Goal: Task Accomplishment & Management: Manage account settings

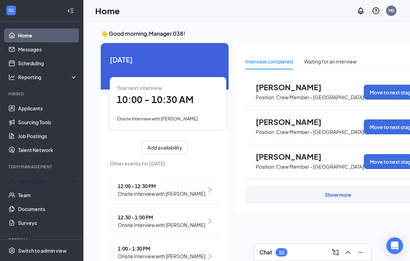
click at [51, 182] on div "Onboarding" at bounding box center [45, 181] width 54 height 7
click at [47, 196] on link "Overview" at bounding box center [47, 195] width 59 height 14
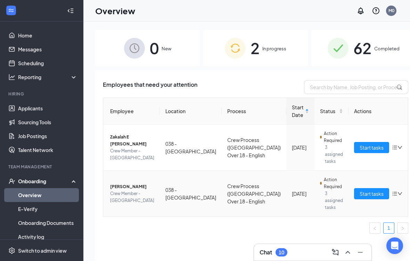
click at [238, 180] on td "Crew Process ([GEOGRAPHIC_DATA]) Over 18 - English" at bounding box center [254, 194] width 65 height 46
click at [190, 196] on td "038 - [GEOGRAPHIC_DATA]" at bounding box center [191, 194] width 62 height 46
click at [58, 105] on link "Applicants" at bounding box center [47, 108] width 59 height 14
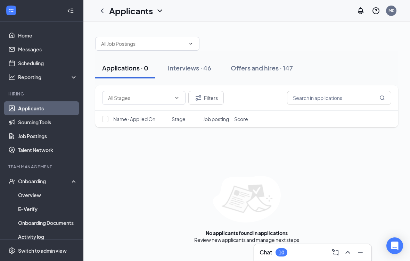
click at [266, 69] on div "Offers and hires · 147" at bounding box center [262, 68] width 62 height 9
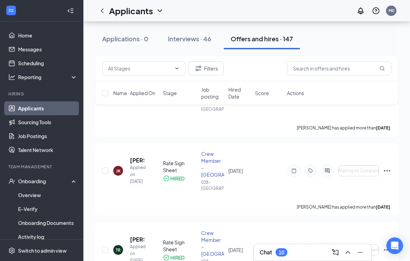
scroll to position [243, 0]
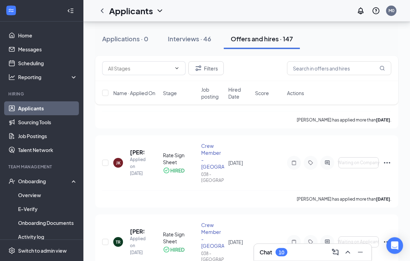
click at [107, 160] on input "checkbox" at bounding box center [105, 163] width 6 height 6
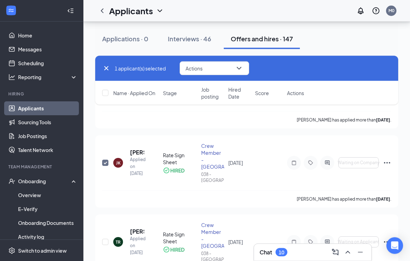
scroll to position [244, 0]
click at [329, 156] on div at bounding box center [327, 163] width 14 height 14
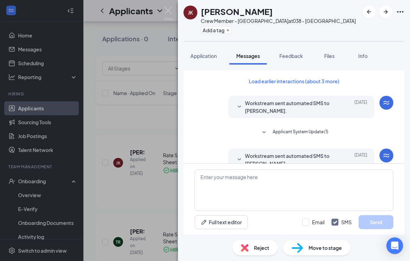
scroll to position [7, 0]
click at [207, 56] on button "Application" at bounding box center [203, 55] width 40 height 17
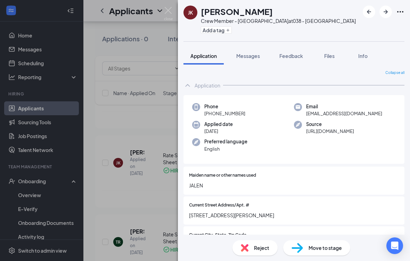
click at [325, 252] on span "Move to stage" at bounding box center [325, 248] width 33 height 8
click at [314, 256] on div "Move to stage" at bounding box center [316, 247] width 67 height 15
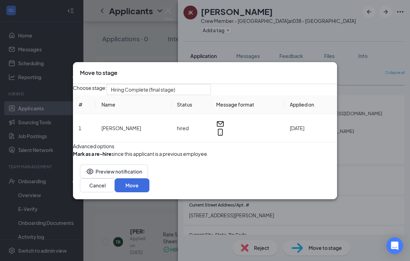
click at [211, 84] on div "Hiring Complete (final stage)" at bounding box center [159, 89] width 104 height 11
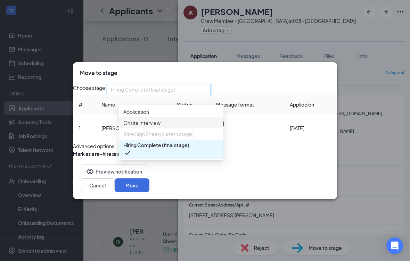
click at [186, 119] on span "Onsite Interview" at bounding box center [171, 123] width 96 height 8
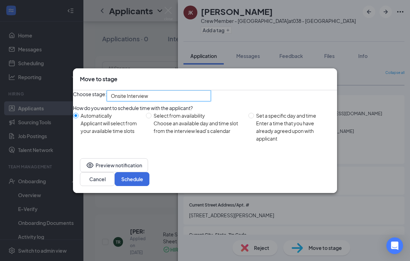
click at [207, 101] on span "Onsite Interview" at bounding box center [159, 96] width 96 height 10
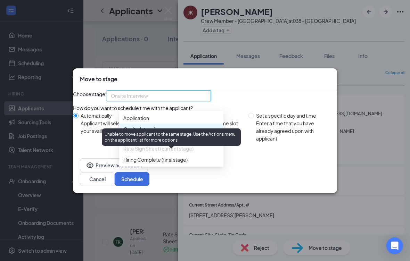
click at [215, 122] on span "Application" at bounding box center [171, 118] width 96 height 8
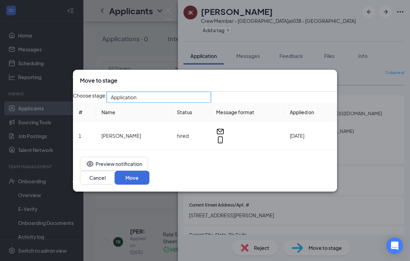
click at [211, 150] on td at bounding box center [248, 136] width 74 height 28
click at [211, 103] on div "Application" at bounding box center [159, 97] width 104 height 11
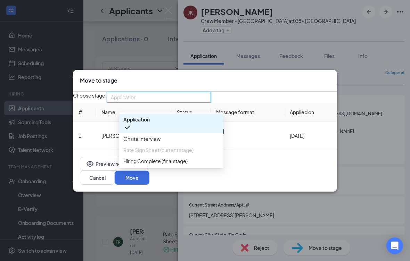
click at [207, 102] on span "Application" at bounding box center [159, 97] width 96 height 10
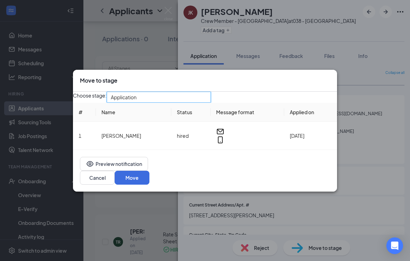
click at [207, 102] on span "Application" at bounding box center [159, 97] width 96 height 10
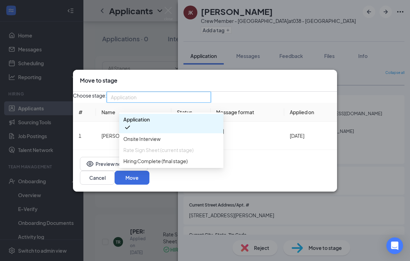
click at [149, 185] on button "Move" at bounding box center [132, 178] width 35 height 14
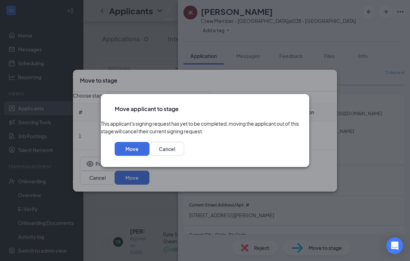
click at [149, 156] on button "Move" at bounding box center [132, 149] width 35 height 14
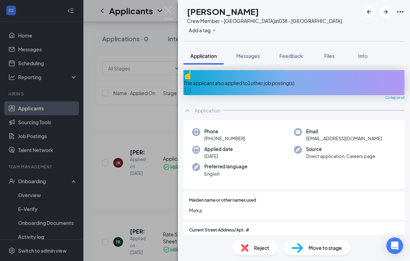
click at [106, 140] on div "TR [PERSON_NAME] Crew Member - [GEOGRAPHIC_DATA] at 038 - [GEOGRAPHIC_DATA] Add…" at bounding box center [205, 130] width 410 height 261
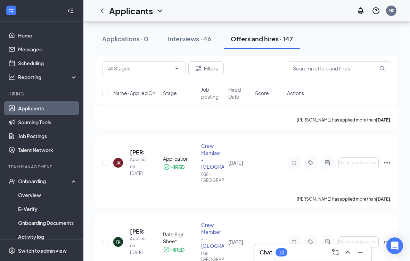
click at [105, 160] on input "checkbox" at bounding box center [105, 163] width 6 height 6
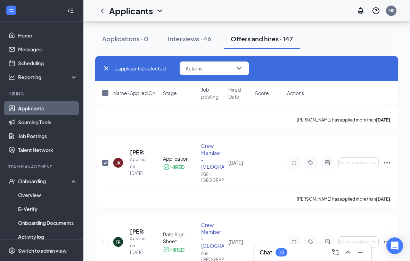
click at [333, 156] on div at bounding box center [327, 163] width 14 height 14
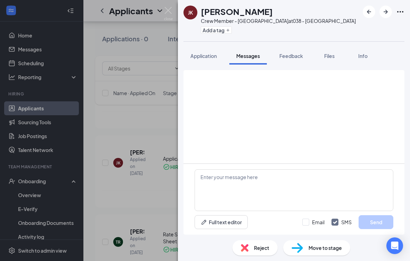
click at [329, 252] on span "Move to stage" at bounding box center [325, 248] width 33 height 8
click at [322, 252] on span "Move to stage" at bounding box center [325, 248] width 33 height 8
click at [318, 252] on span "Move to stage" at bounding box center [325, 248] width 33 height 8
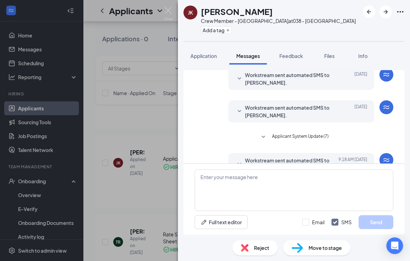
scroll to position [7, 0]
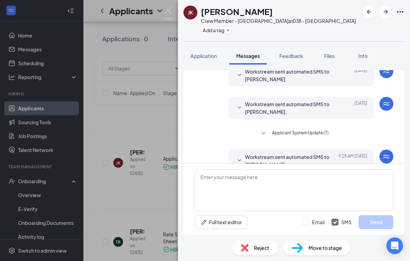
click at [210, 53] on span "Application" at bounding box center [203, 56] width 26 height 6
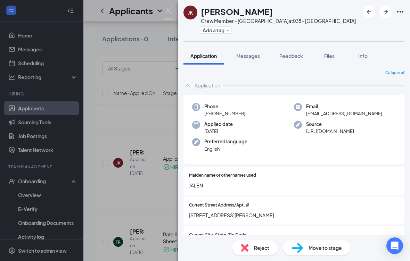
click at [321, 252] on span "Move to stage" at bounding box center [325, 248] width 33 height 8
click at [314, 252] on span "Move to stage" at bounding box center [325, 248] width 33 height 8
click at [319, 252] on span "Move to stage" at bounding box center [325, 248] width 33 height 8
click at [317, 252] on span "Move to stage" at bounding box center [325, 248] width 33 height 8
click at [305, 256] on div "Move to stage" at bounding box center [316, 247] width 67 height 15
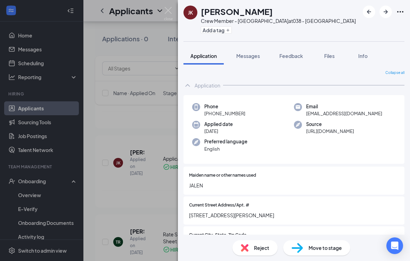
click at [302, 253] on img at bounding box center [297, 248] width 11 height 10
click at [341, 48] on button "Files" at bounding box center [329, 55] width 28 height 17
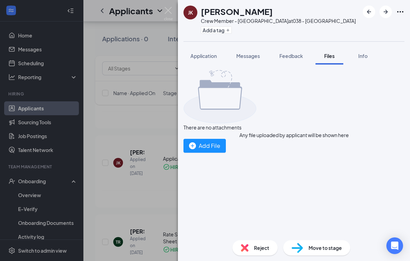
click at [220, 141] on div "Add File" at bounding box center [204, 145] width 31 height 9
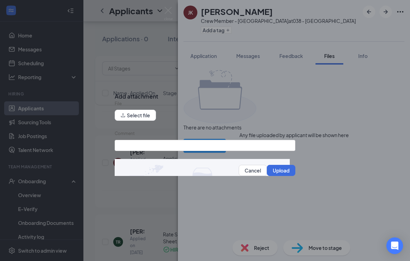
click at [150, 121] on button "Select file" at bounding box center [135, 115] width 41 height 11
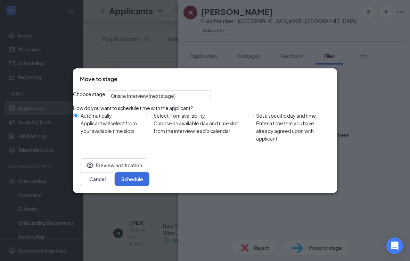
click at [207, 94] on span "Onsite Interview (next stage)" at bounding box center [159, 96] width 96 height 10
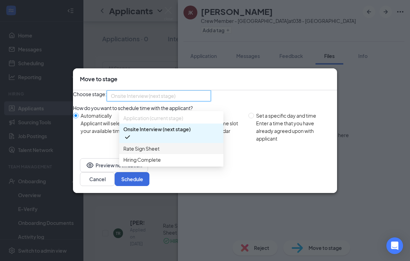
click at [170, 151] on span "Rate Sign Sheet" at bounding box center [171, 149] width 96 height 8
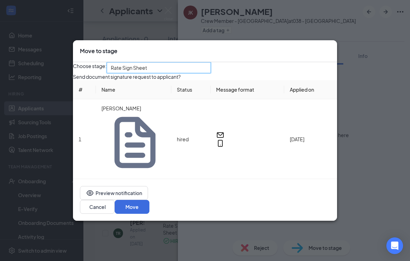
click at [149, 200] on button "Move" at bounding box center [132, 207] width 35 height 14
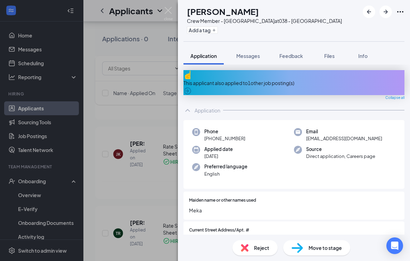
click at [106, 130] on div "TR [PERSON_NAME] Crew Member - [GEOGRAPHIC_DATA] at 038 - [GEOGRAPHIC_DATA] Add…" at bounding box center [205, 130] width 410 height 261
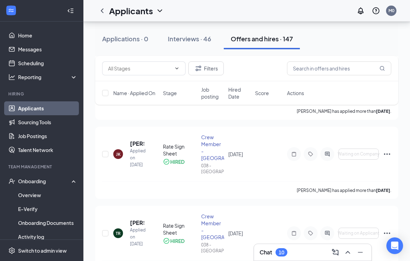
click at [108, 151] on input "checkbox" at bounding box center [105, 154] width 6 height 6
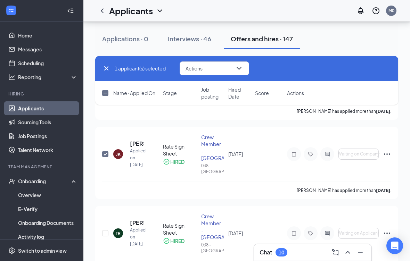
click at [330, 151] on icon "ActiveChat" at bounding box center [327, 154] width 8 height 6
checkbox input "false"
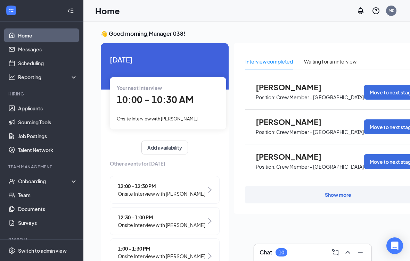
click at [49, 188] on div "Onboarding" at bounding box center [41, 181] width 83 height 14
click at [42, 194] on link "Overview" at bounding box center [47, 195] width 59 height 14
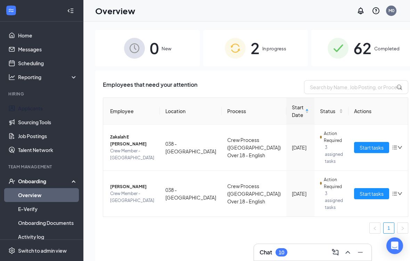
click at [45, 112] on link "Applicants" at bounding box center [47, 108] width 59 height 14
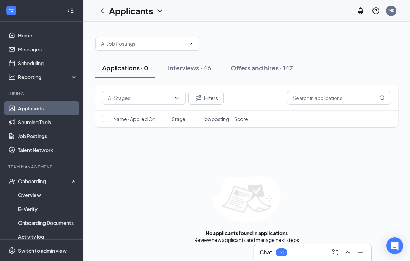
click at [281, 73] on button "Offers and hires · 147" at bounding box center [262, 68] width 76 height 21
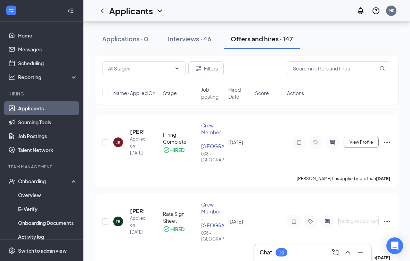
scroll to position [262, 0]
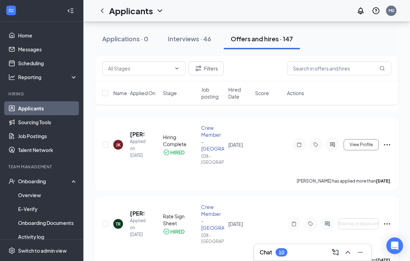
click at [109, 124] on div "JK Jalen Kelly Applied on Aug 14 Hiring Complete HIRED Crew Member - Louisburg …" at bounding box center [246, 148] width 289 height 48
click at [105, 142] on input "checkbox" at bounding box center [105, 145] width 6 height 6
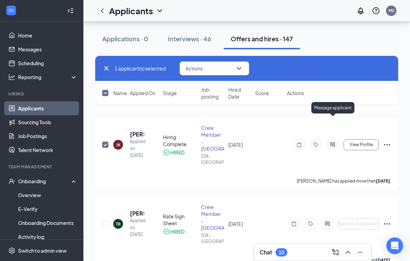
click at [337, 138] on div at bounding box center [333, 145] width 14 height 14
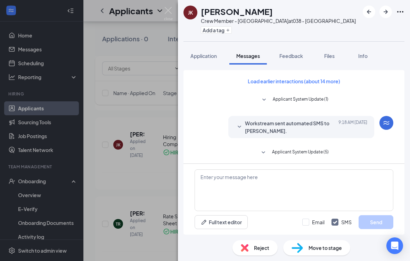
scroll to position [7, 0]
click at [323, 252] on span "Move to stage" at bounding box center [325, 248] width 33 height 8
click at [324, 258] on div "Move to stage Choose stage: Hiring Complete (current stage) # Name Status Messa…" at bounding box center [205, 130] width 410 height 261
click at [319, 252] on span "Move to stage" at bounding box center [325, 248] width 33 height 8
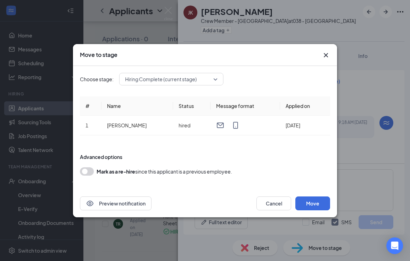
click at [317, 250] on div "Move to stage Choose stage: Hiring Complete (current stage) # Name Status Messa…" at bounding box center [205, 130] width 410 height 261
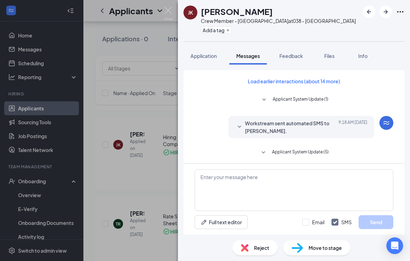
click at [318, 252] on span "Move to stage" at bounding box center [325, 248] width 33 height 8
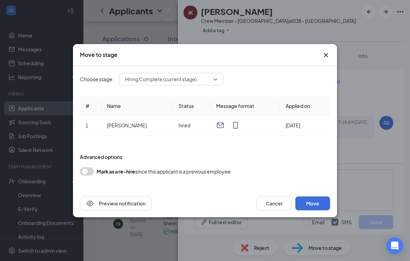
click at [312, 257] on div "Move to stage Choose stage: Hiring Complete (current stage) # Name Status Messa…" at bounding box center [205, 130] width 410 height 261
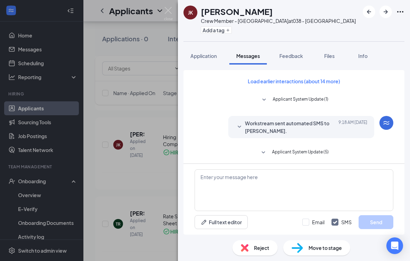
click at [313, 256] on div "Move to stage" at bounding box center [316, 247] width 67 height 15
click at [319, 256] on div "Move to stage Choose stage: Hiring Complete (current stage) # Name Status Messa…" at bounding box center [205, 130] width 410 height 261
click at [315, 252] on span "Move to stage" at bounding box center [325, 248] width 33 height 8
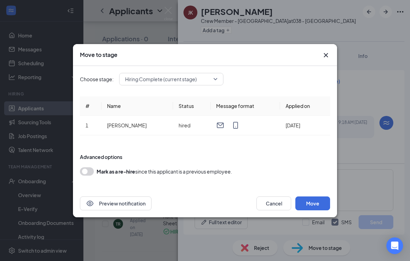
click at [219, 82] on div "Hiring Complete (current stage)" at bounding box center [171, 79] width 104 height 13
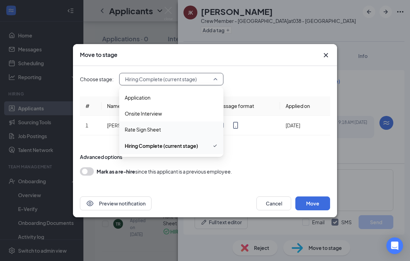
click at [175, 130] on div "Rate Sign Sheet" at bounding box center [171, 130] width 104 height 16
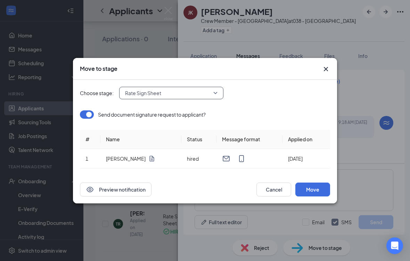
click at [319, 195] on button "Move" at bounding box center [312, 190] width 35 height 14
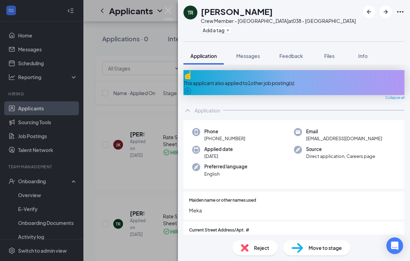
click at [319, 252] on span "Move to stage" at bounding box center [325, 248] width 33 height 8
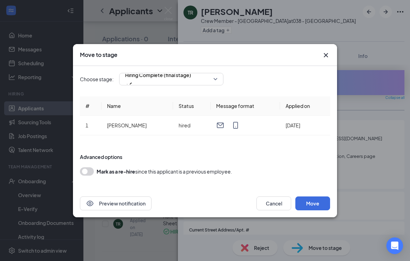
click at [269, 210] on button "Cancel" at bounding box center [273, 204] width 35 height 14
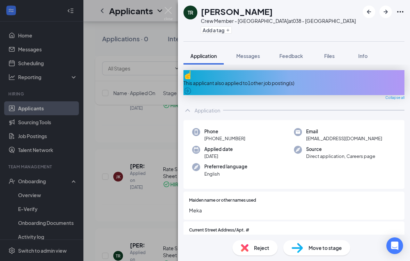
scroll to position [227, 0]
click at [107, 163] on div "TR [PERSON_NAME] Crew Member - [GEOGRAPHIC_DATA] at 038 - [GEOGRAPHIC_DATA] Add…" at bounding box center [205, 130] width 410 height 261
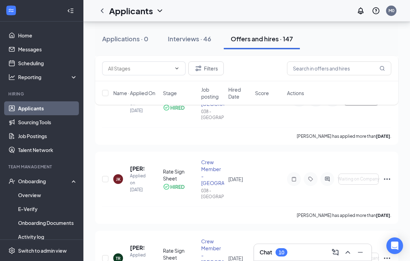
click at [104, 176] on input "checkbox" at bounding box center [105, 179] width 6 height 6
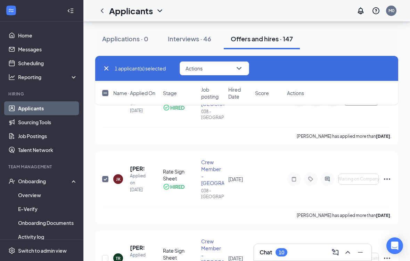
click at [330, 177] on icon "ActiveChat" at bounding box center [327, 180] width 8 height 6
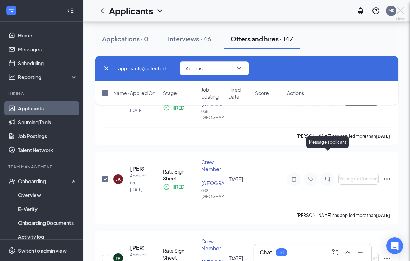
checkbox input "false"
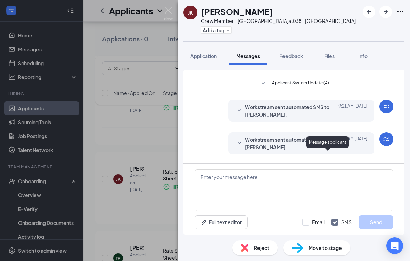
scroll to position [15, 0]
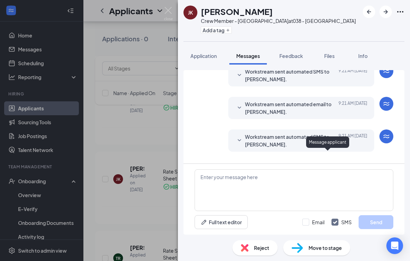
click at [207, 47] on button "Application" at bounding box center [203, 55] width 40 height 17
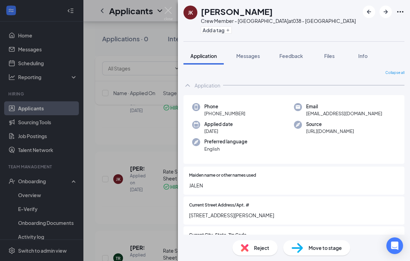
click at [327, 249] on span "Move to stage" at bounding box center [325, 248] width 33 height 8
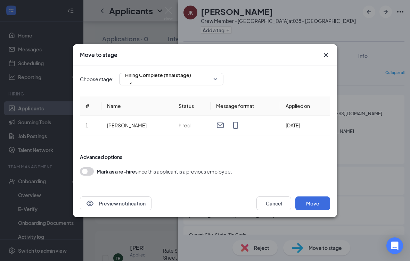
click at [216, 83] on span "Hiring Complete (final stage)" at bounding box center [171, 79] width 92 height 10
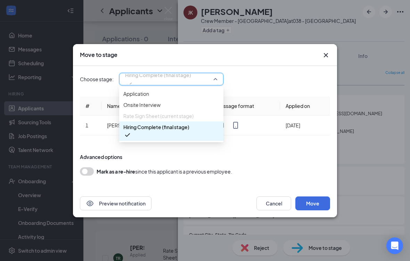
click at [202, 108] on div "Onsite Interview" at bounding box center [171, 104] width 104 height 11
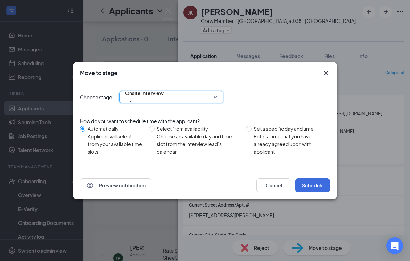
click at [219, 117] on div "How do you want to schedule time with the applicant?" at bounding box center [205, 121] width 250 height 8
click at [222, 102] on div "Onsite Interview" at bounding box center [171, 97] width 104 height 13
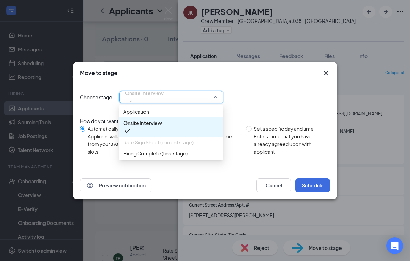
click at [216, 99] on span "Onsite Interview" at bounding box center [171, 97] width 92 height 10
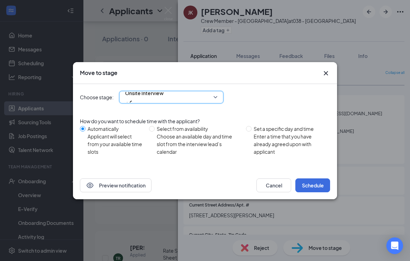
click at [216, 101] on span "Onsite Interview" at bounding box center [171, 97] width 92 height 10
